Goal: Task Accomplishment & Management: Use online tool/utility

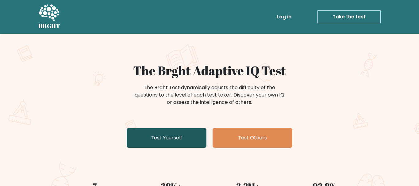
click at [155, 137] on link "Test Yourself" at bounding box center [167, 138] width 80 height 20
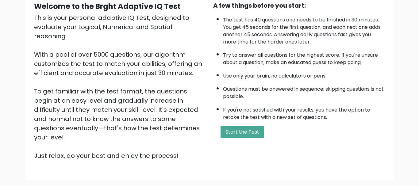
scroll to position [63, 0]
click at [241, 138] on button "Start the Test" at bounding box center [243, 132] width 44 height 12
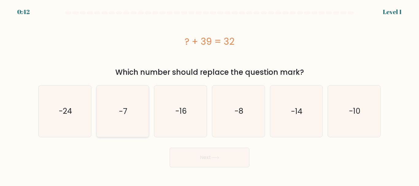
click at [129, 110] on icon "-7" at bounding box center [122, 111] width 51 height 51
click at [210, 95] on input "b. -7" at bounding box center [210, 94] width 0 height 2
radio input "true"
click at [233, 163] on button "Next" at bounding box center [210, 158] width 80 height 20
